Goal: Transaction & Acquisition: Subscribe to service/newsletter

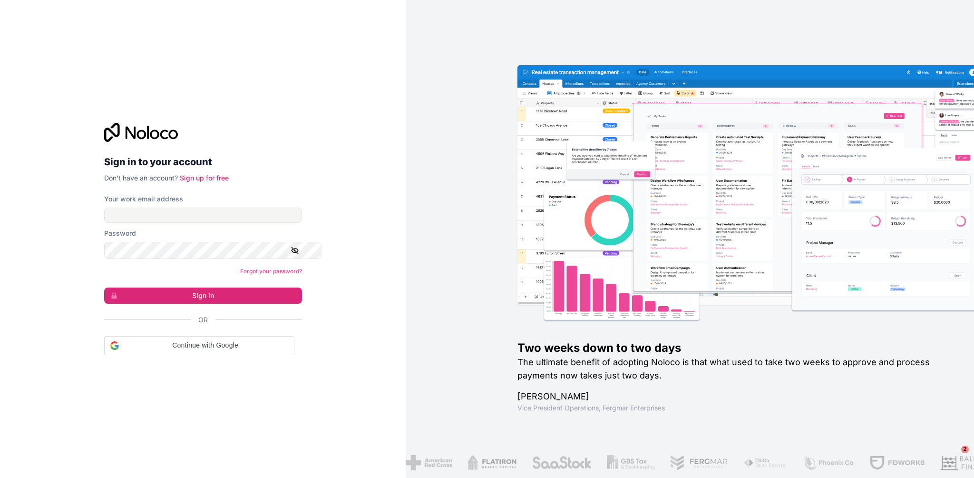
click at [264, 205] on div "Your work email address" at bounding box center [203, 208] width 198 height 29
click at [271, 208] on input "Your work email address" at bounding box center [203, 214] width 198 height 15
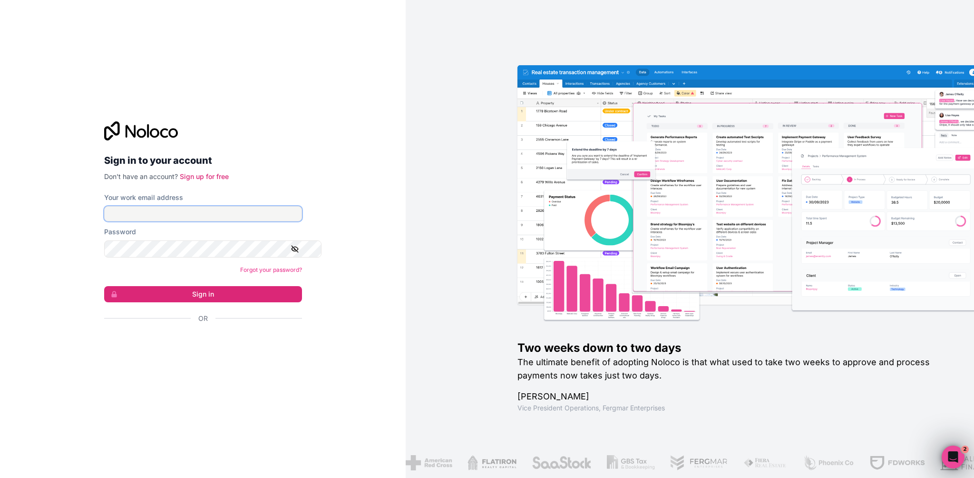
click at [271, 211] on input "Your work email address" at bounding box center [203, 213] width 198 height 15
type input "pedropais@gpa-sroc.pt"
click at [245, 294] on button "Sign in" at bounding box center [203, 294] width 198 height 16
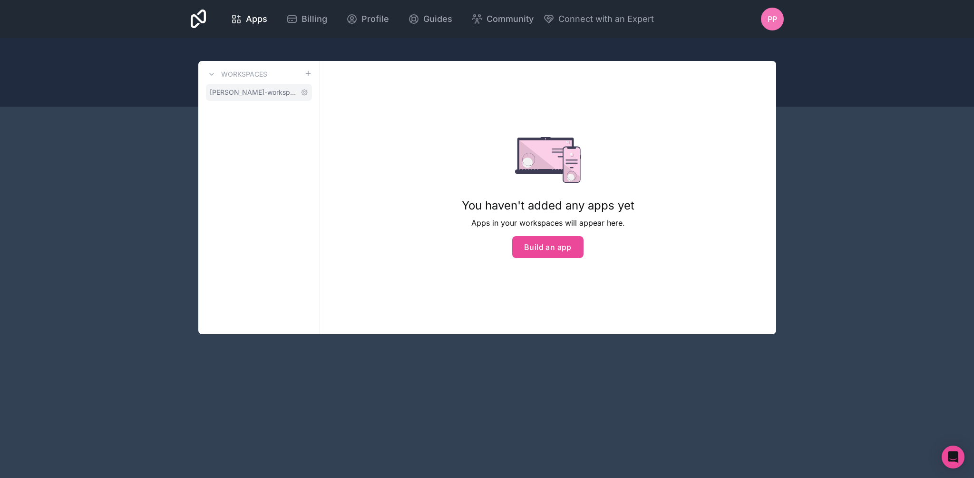
click at [254, 97] on span "pedro-pais-workspace" at bounding box center [253, 93] width 87 height 10
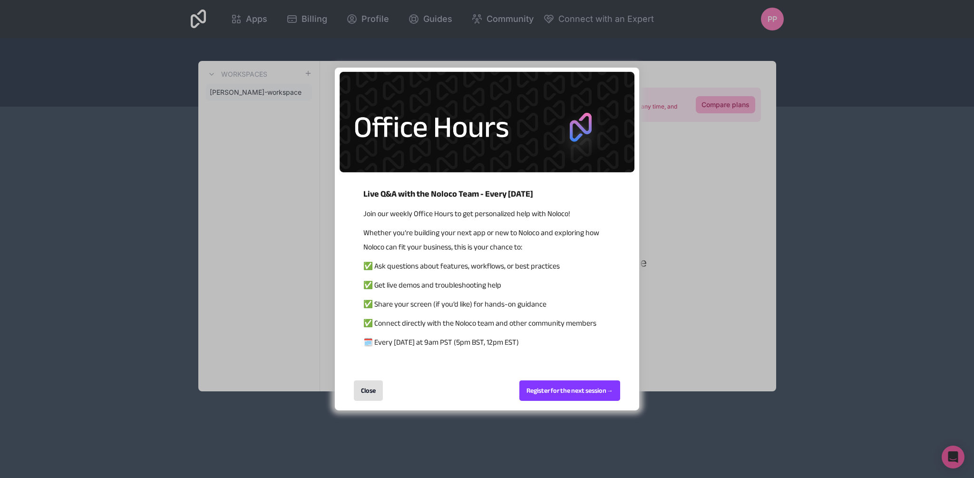
click at [372, 401] on div "Close" at bounding box center [368, 390] width 29 height 20
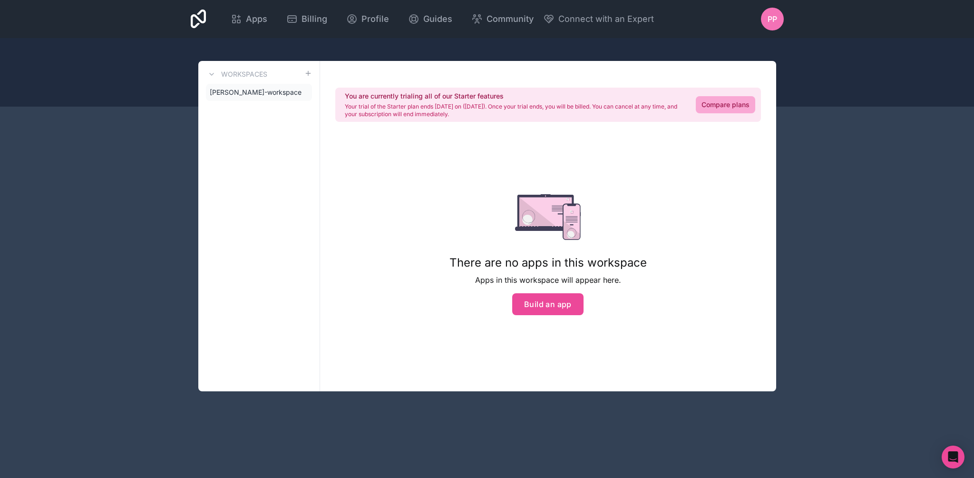
click at [443, 118] on p "Your trial of the Starter plan ends in 9 days on (Oct 2, 2025). Once your trial…" at bounding box center [515, 110] width 340 height 15
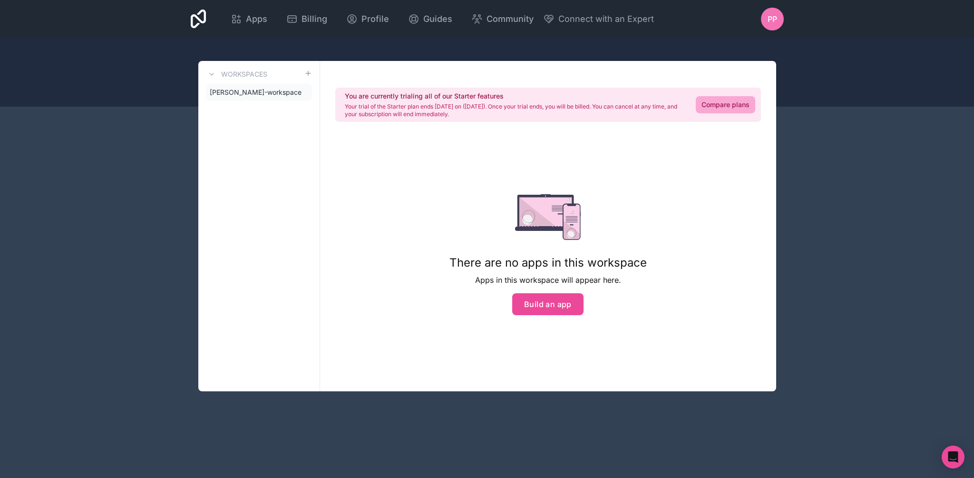
click at [444, 101] on h2 "You are currently trialing all of our Starter features" at bounding box center [515, 96] width 340 height 10
click at [551, 315] on button "Build an app" at bounding box center [547, 304] width 71 height 22
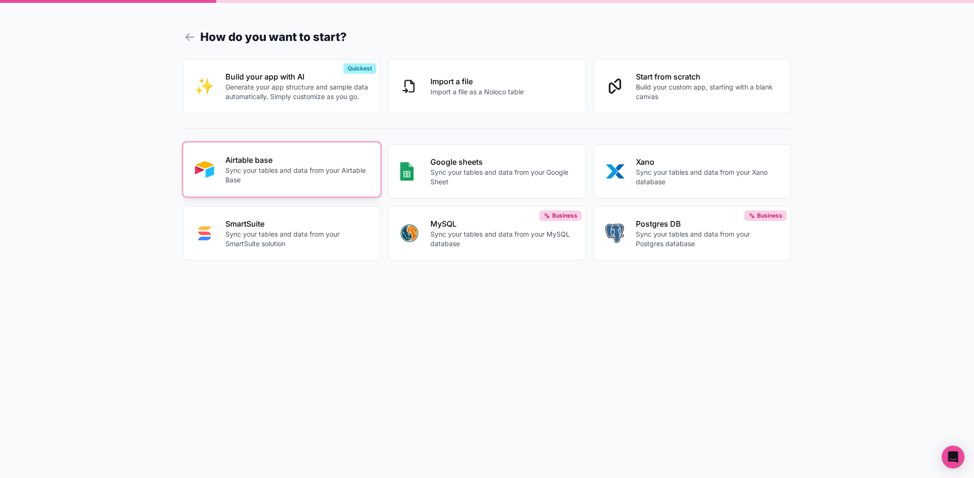
click at [280, 185] on p "Sync your tables and data from your Airtable Base" at bounding box center [298, 175] width 144 height 19
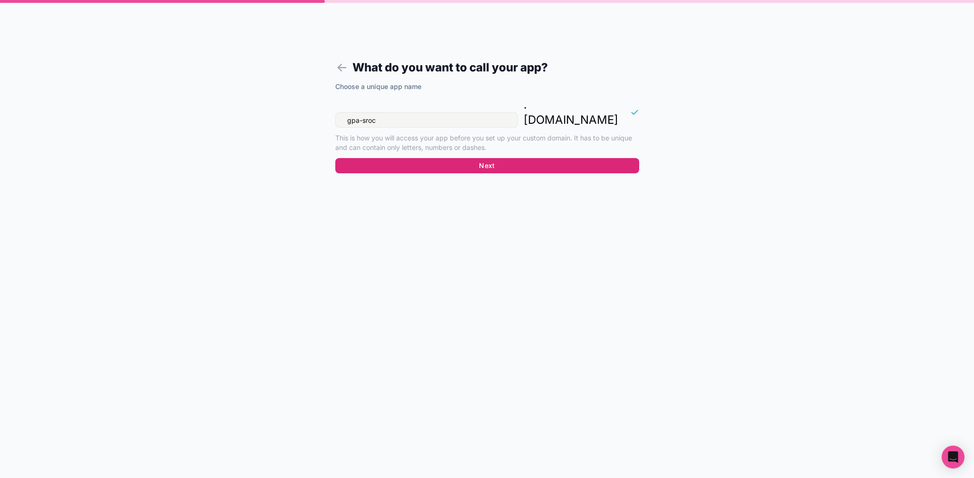
click at [467, 162] on button "Next" at bounding box center [487, 165] width 304 height 15
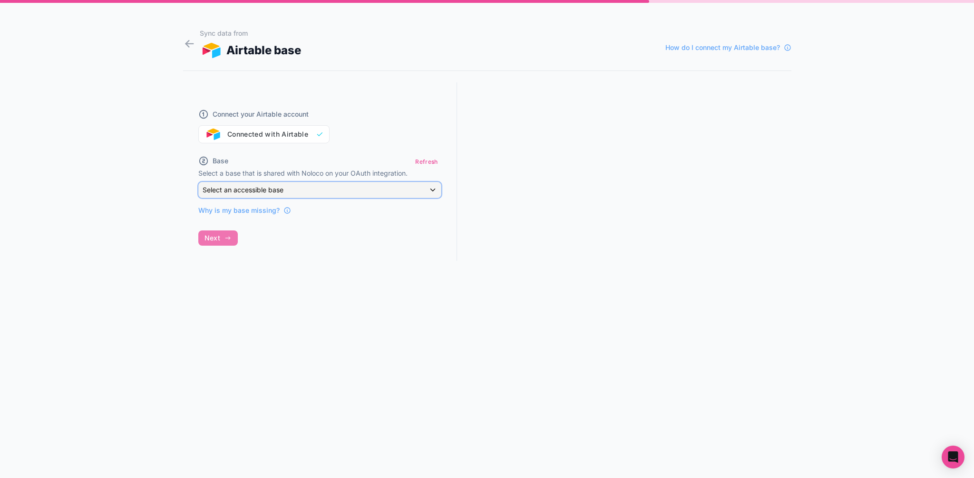
click at [296, 197] on div "Select an accessible base" at bounding box center [320, 189] width 242 height 15
click at [341, 168] on div at bounding box center [487, 239] width 974 height 478
click at [441, 168] on button "Refresh" at bounding box center [426, 162] width 29 height 14
click at [275, 143] on div "Connect your Airtable account Connected with Airtable" at bounding box center [319, 121] width 243 height 46
click at [274, 143] on div "Connect your Airtable account Connected with Airtable" at bounding box center [319, 121] width 243 height 46
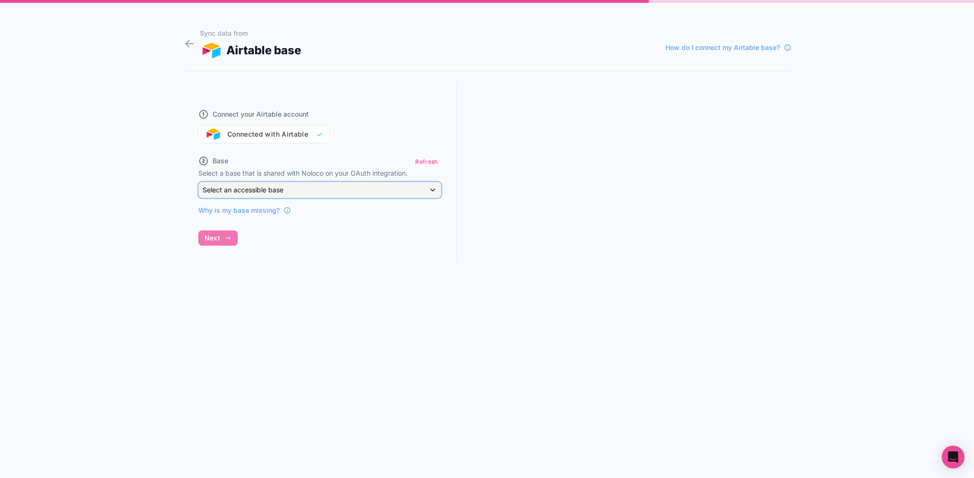
click at [261, 194] on span "Select an accessible base" at bounding box center [243, 190] width 81 height 8
click at [261, 209] on div at bounding box center [487, 239] width 974 height 478
click at [269, 215] on span "Why is my base missing?" at bounding box center [238, 211] width 81 height 10
click at [774, 52] on span "How do I connect my Airtable base?" at bounding box center [723, 48] width 115 height 10
click at [183, 47] on div "Sync data from Airtable base How do I connect my Airtable base? Connect your Ai…" at bounding box center [487, 239] width 974 height 478
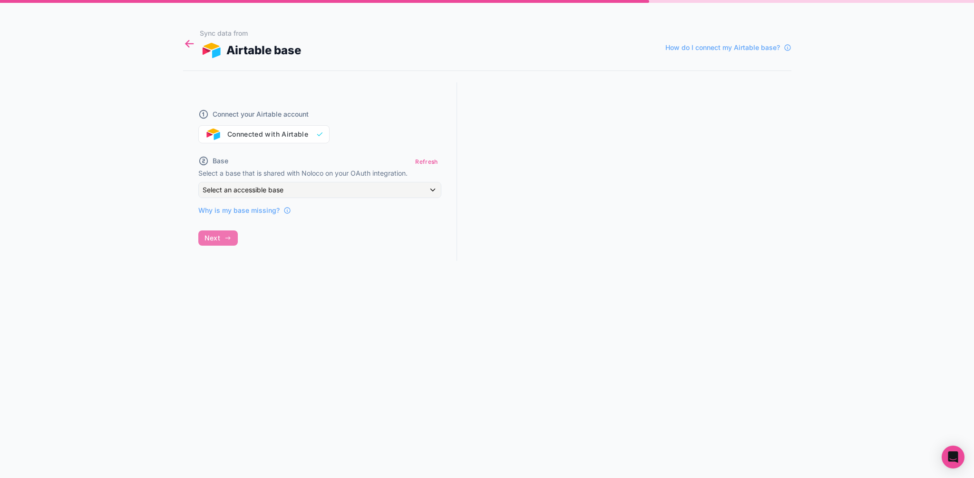
click at [191, 46] on icon at bounding box center [189, 43] width 13 height 13
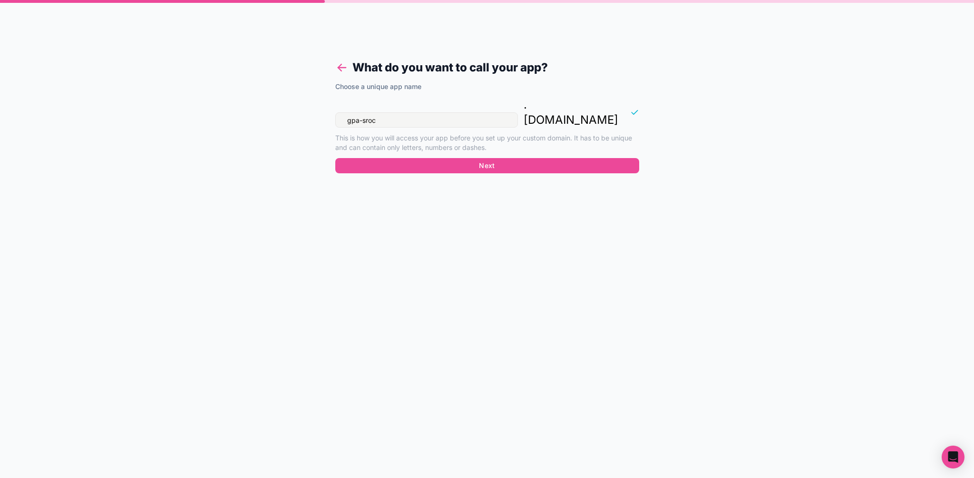
click at [342, 72] on icon at bounding box center [341, 67] width 13 height 13
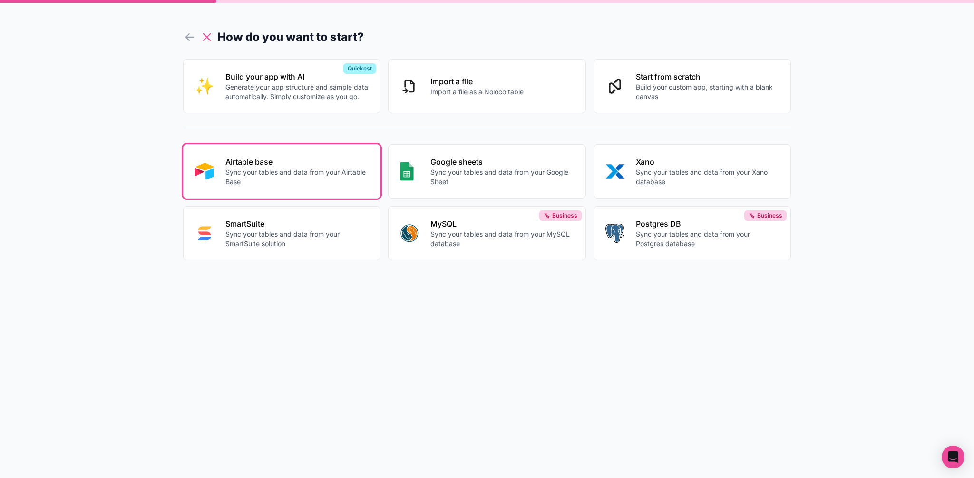
click at [205, 39] on icon at bounding box center [206, 36] width 13 height 13
click at [359, 38] on icon at bounding box center [351, 39] width 13 height 13
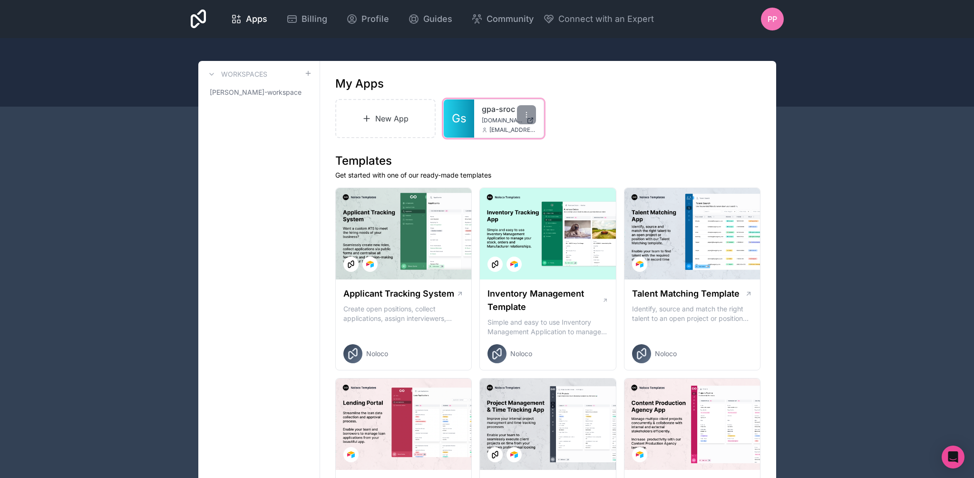
click at [508, 124] on span "gpa-sroc.noloco.co" at bounding box center [502, 121] width 41 height 8
click at [531, 118] on icon at bounding box center [527, 115] width 8 height 8
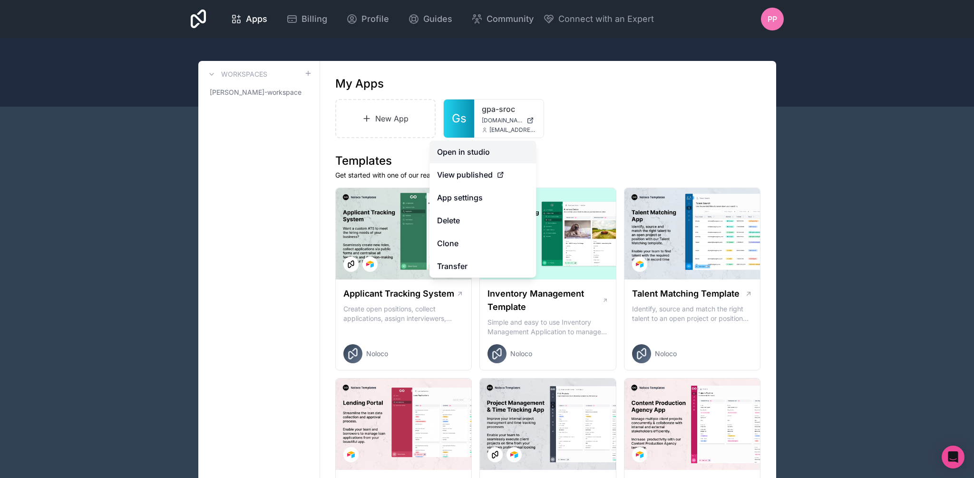
click at [479, 150] on link "Open in studio" at bounding box center [483, 151] width 107 height 23
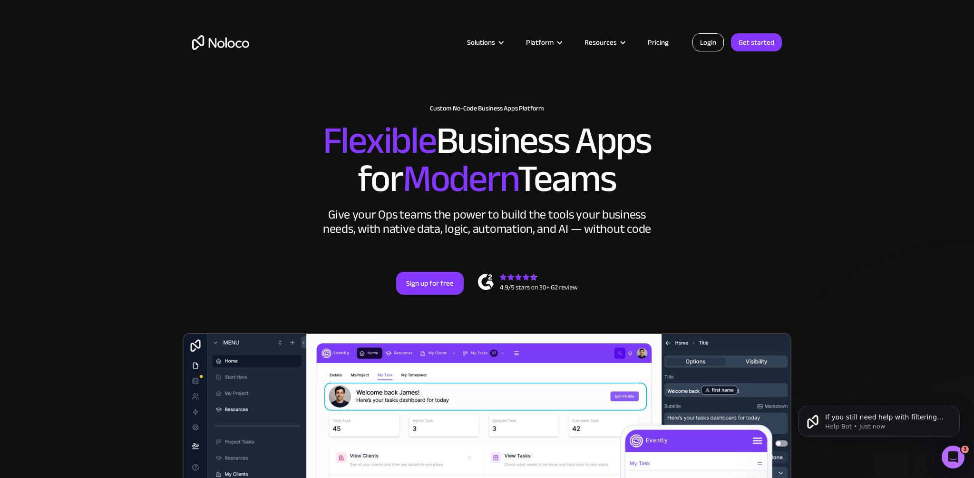
click at [699, 39] on link "Login" at bounding box center [708, 42] width 31 height 18
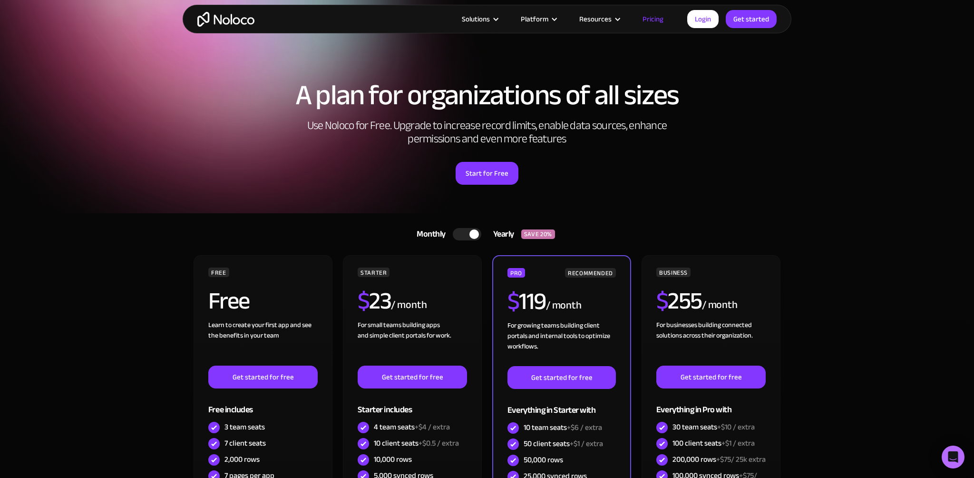
scroll to position [171, 0]
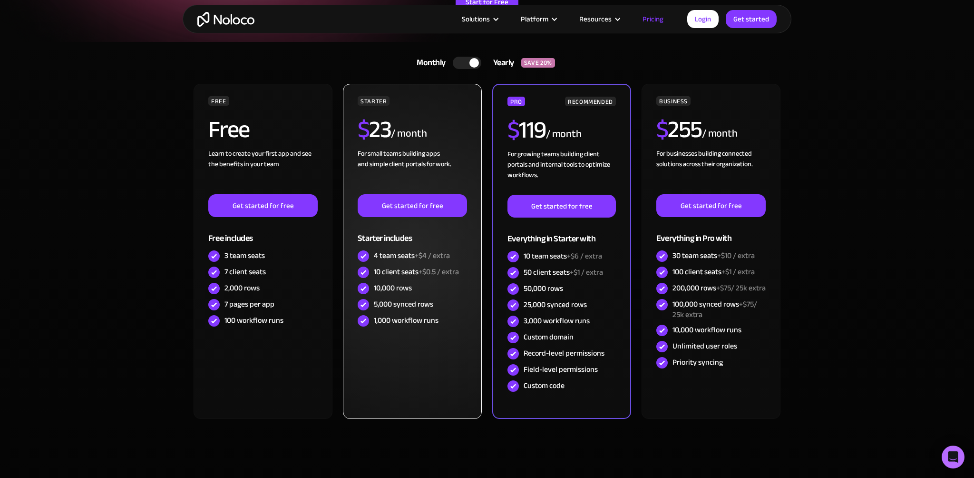
click at [424, 277] on div "10 client seats +$0.5 / extra" at bounding box center [416, 271] width 85 height 10
click at [423, 277] on div "10 client seats +$0.5 / extra" at bounding box center [416, 271] width 85 height 10
drag, startPoint x: 420, startPoint y: 305, endPoint x: 413, endPoint y: 278, distance: 28.0
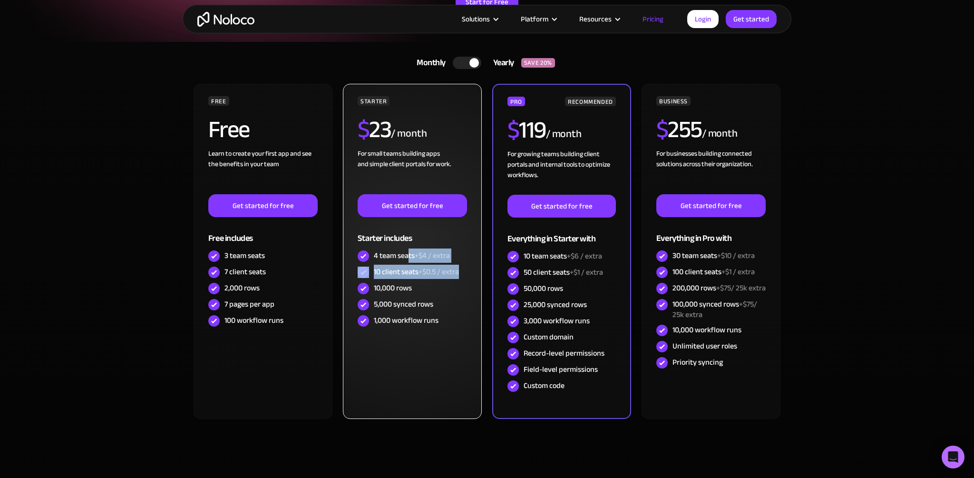
click at [413, 278] on div "STARTER $ 23 / month For small teams building apps and simple client portals fo…" at bounding box center [412, 212] width 109 height 233
click at [413, 261] on div "4 team seats +$4 / extra" at bounding box center [412, 255] width 76 height 10
click at [413, 277] on div "10 client seats +$0.5 / extra" at bounding box center [416, 271] width 85 height 10
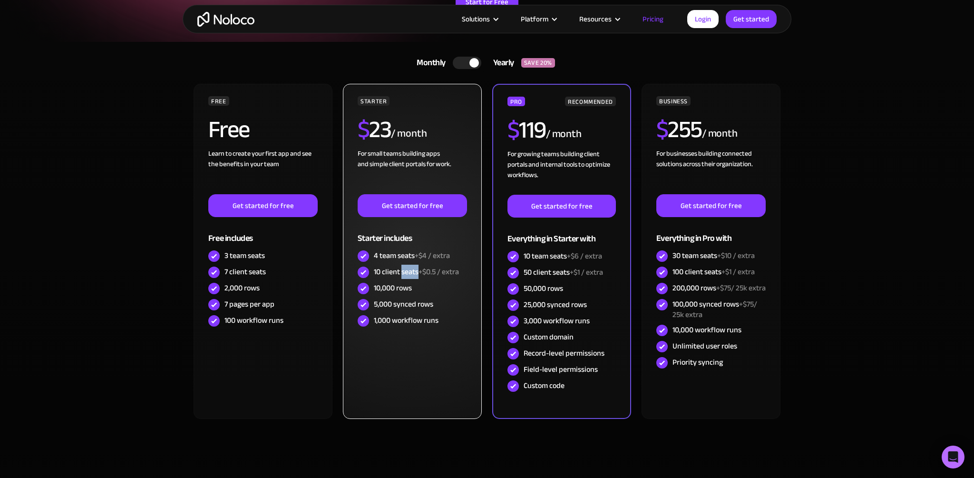
click at [413, 277] on div "10 client seats +$0.5 / extra" at bounding box center [416, 271] width 85 height 10
click at [421, 248] on div "Starter includes" at bounding box center [412, 232] width 109 height 31
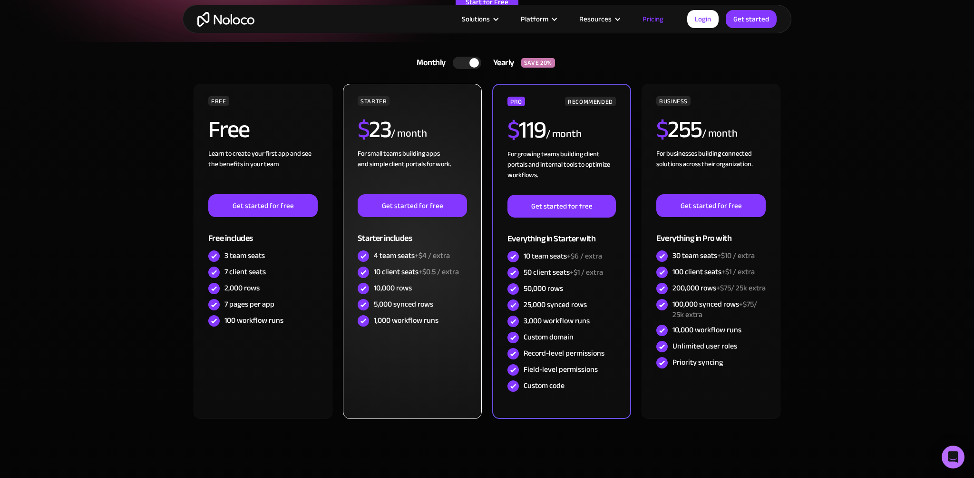
click at [420, 277] on div "10 client seats +$0.5 / extra" at bounding box center [416, 271] width 85 height 10
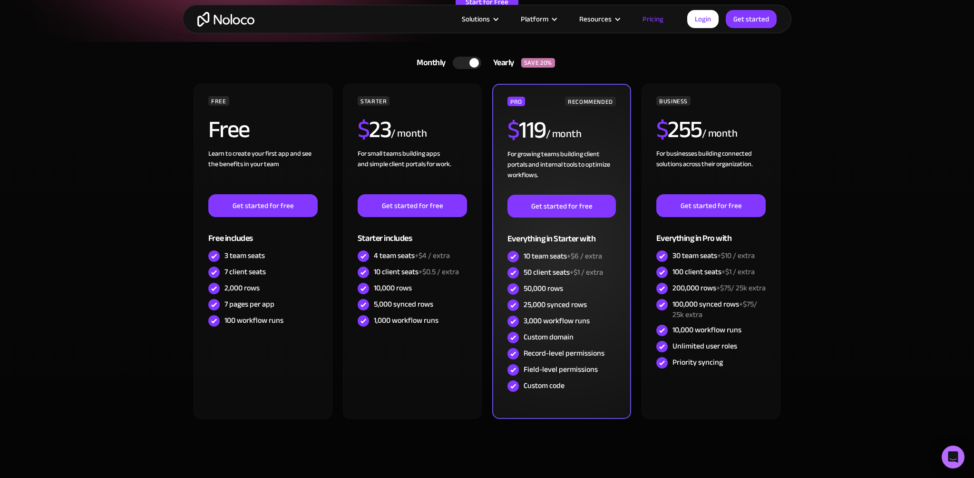
click at [555, 358] on div "Record-level permissions" at bounding box center [564, 353] width 81 height 10
click at [554, 358] on div "Record-level permissions" at bounding box center [564, 353] width 81 height 10
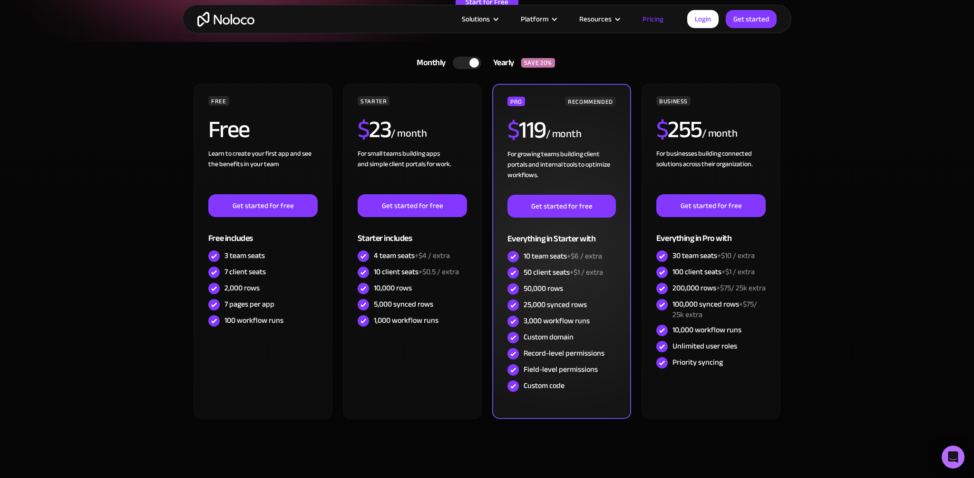
click at [552, 358] on div "Record-level permissions" at bounding box center [564, 353] width 81 height 10
click at [516, 359] on img at bounding box center [513, 353] width 11 height 11
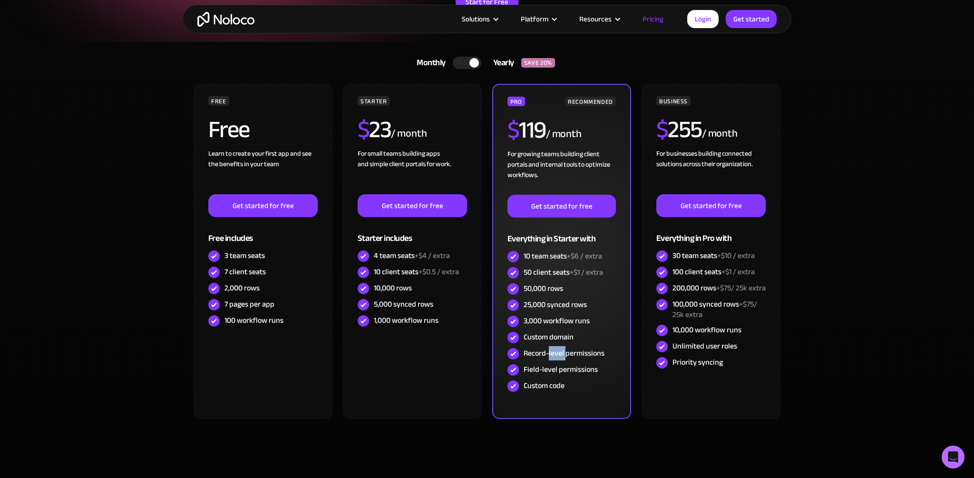
click at [516, 359] on img at bounding box center [513, 353] width 11 height 11
click at [530, 342] on div "Custom domain" at bounding box center [549, 337] width 50 height 10
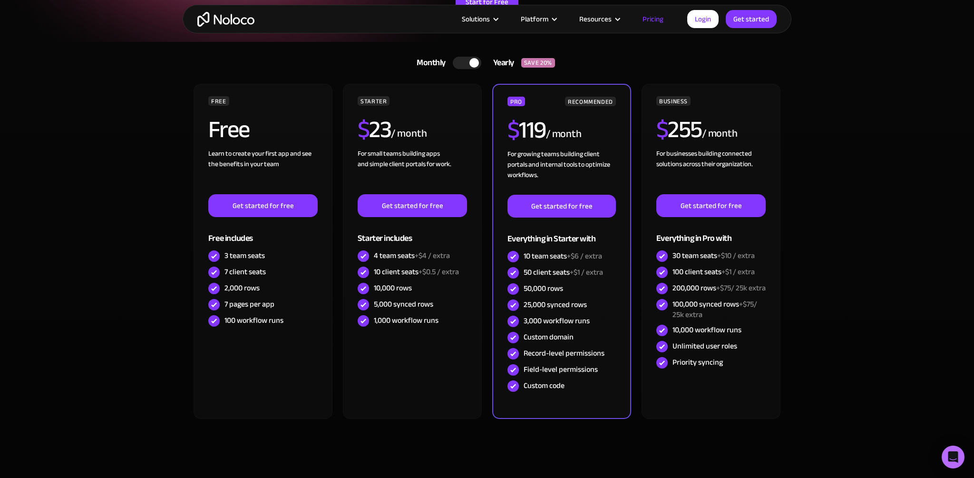
click at [465, 69] on div at bounding box center [467, 63] width 29 height 12
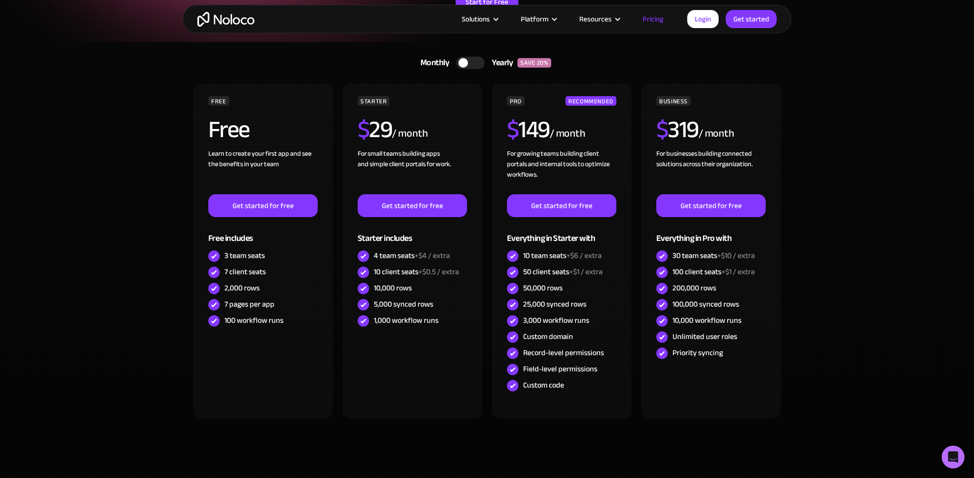
click at [466, 68] on div at bounding box center [464, 63] width 10 height 10
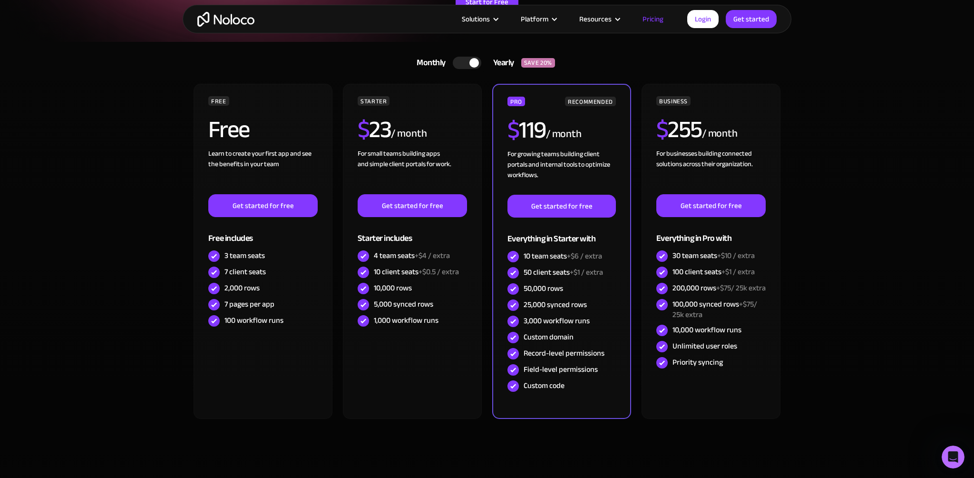
scroll to position [0, 0]
